Goal: Task Accomplishment & Management: Manage account settings

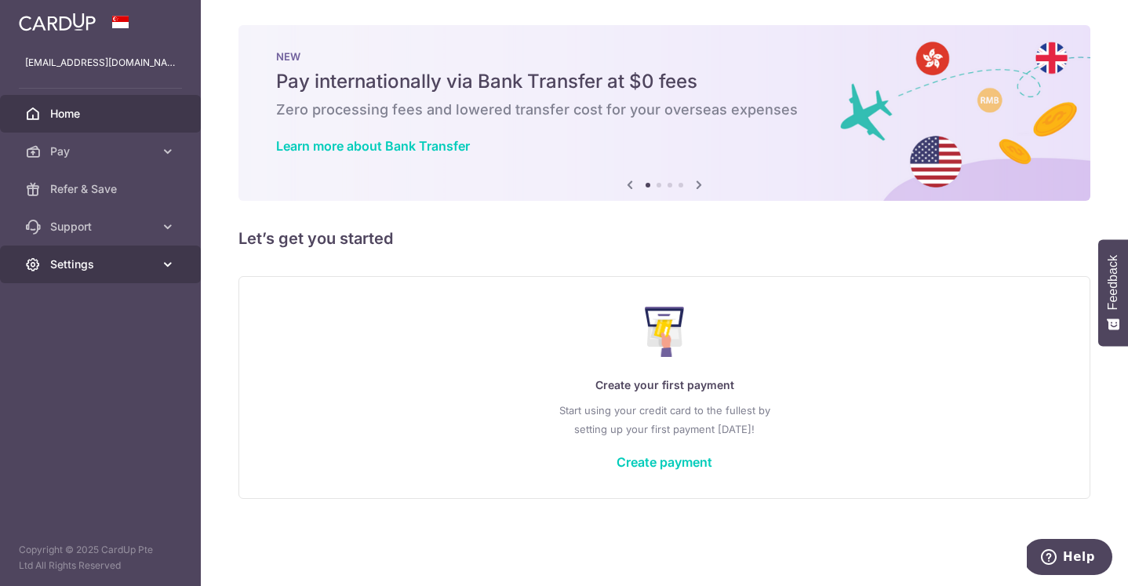
click at [97, 267] on span "Settings" at bounding box center [102, 264] width 104 height 16
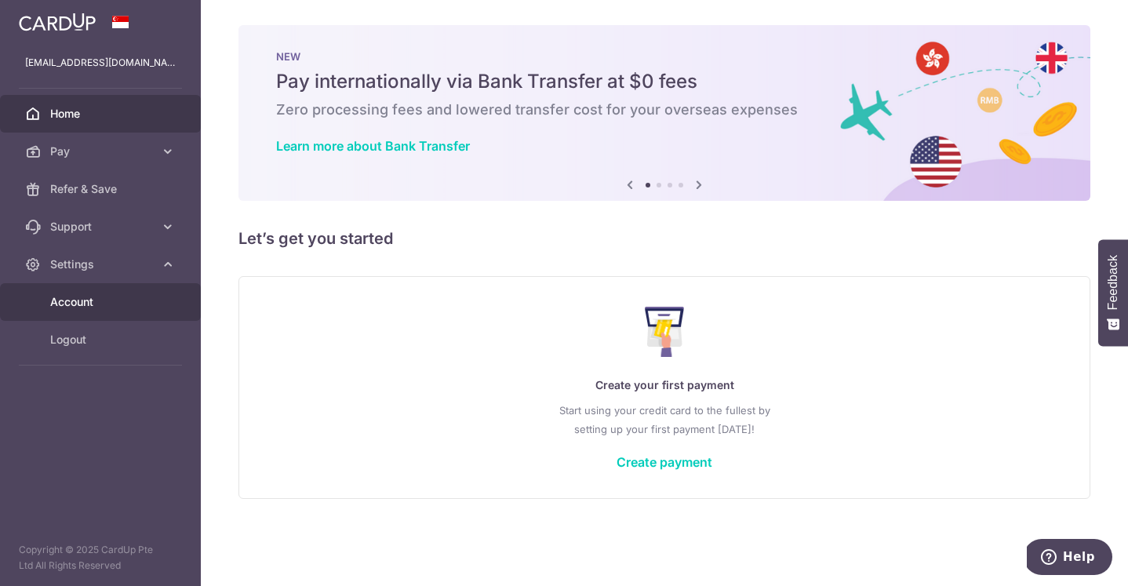
click at [93, 308] on span "Account" at bounding box center [102, 302] width 104 height 16
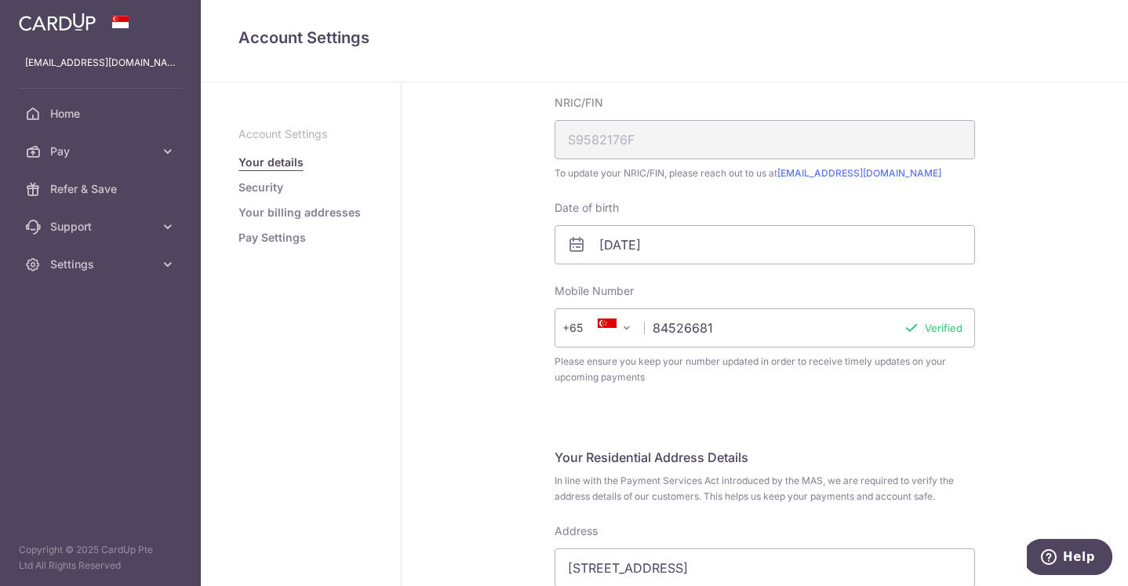
scroll to position [406, 0]
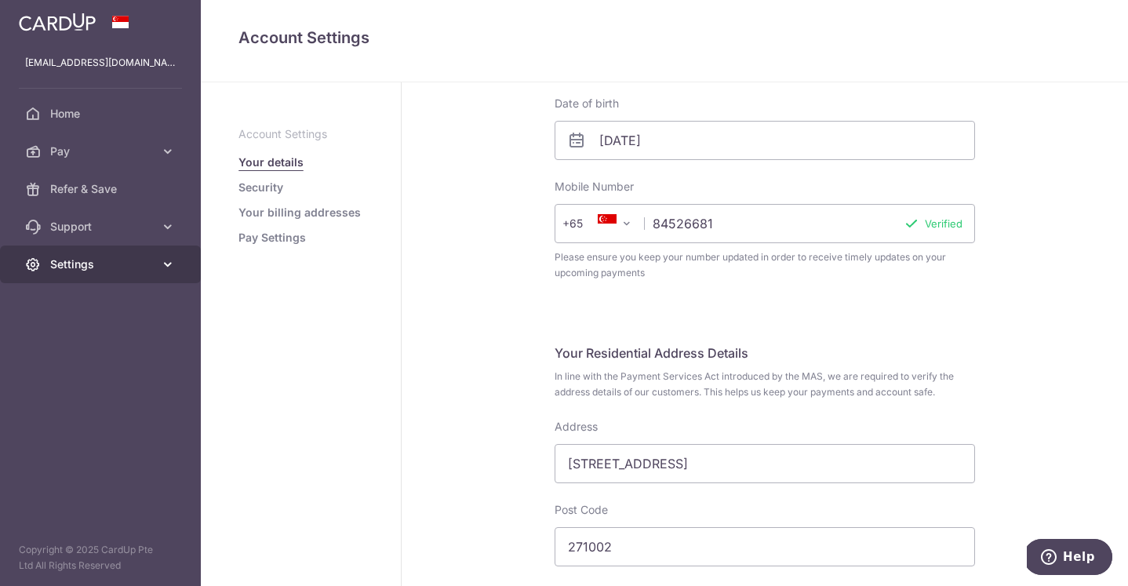
click at [115, 266] on span "Settings" at bounding box center [102, 264] width 104 height 16
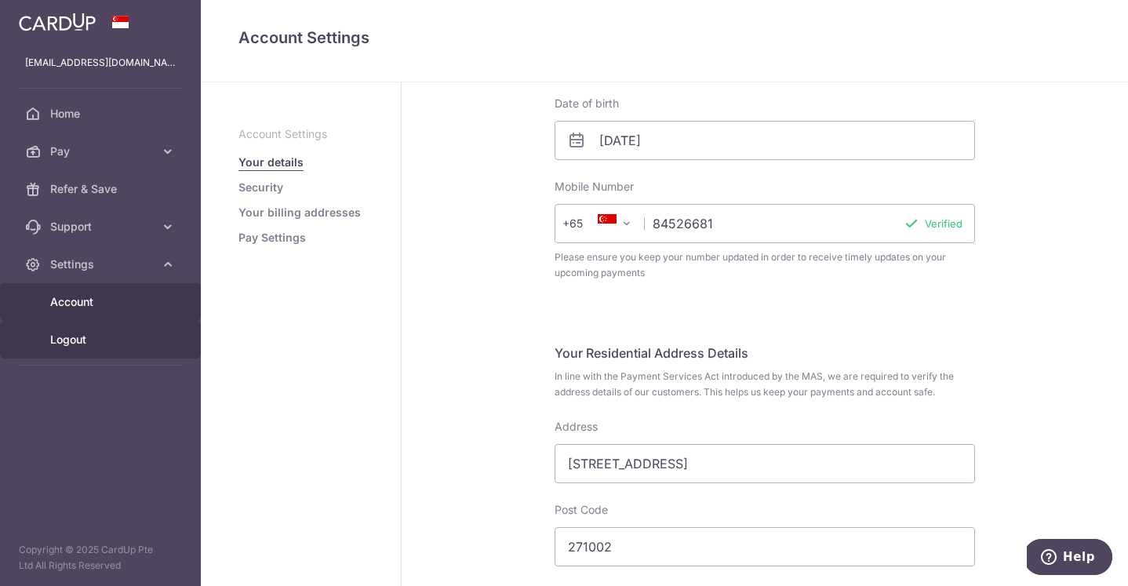
click at [104, 336] on span "Logout" at bounding box center [102, 340] width 104 height 16
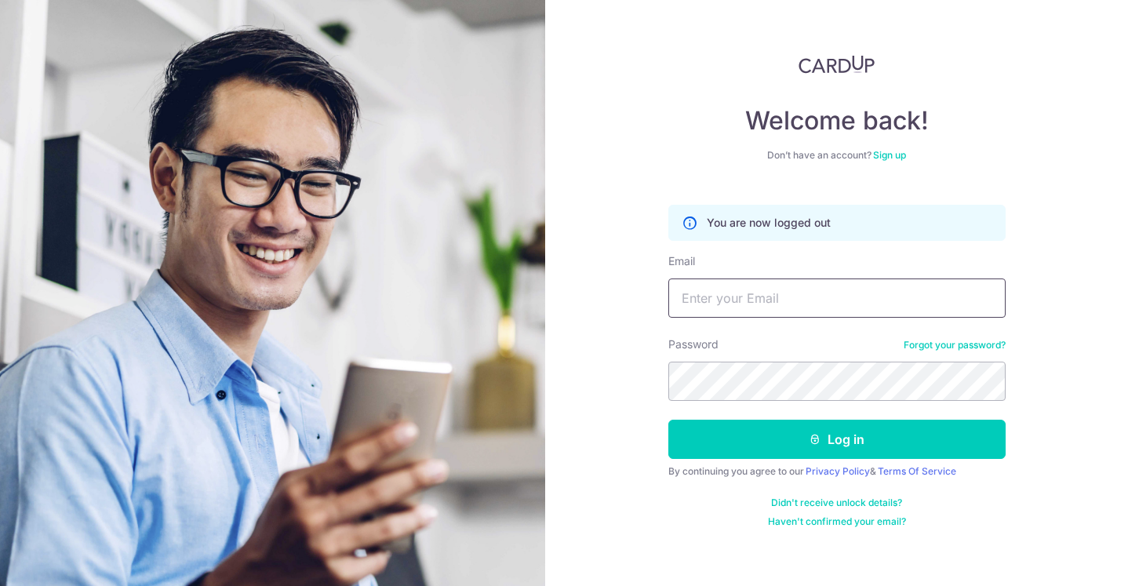
click at [751, 296] on input "Email" at bounding box center [836, 297] width 337 height 39
paste input "[EMAIL_ADDRESS][DOMAIN_NAME]"
click at [709, 301] on input "[EMAIL_ADDRESS][DOMAIN_NAME]" at bounding box center [836, 297] width 337 height 39
type input "[EMAIL_ADDRESS][DOMAIN_NAME]"
click at [668, 420] on button "Log in" at bounding box center [836, 439] width 337 height 39
